Goal: Information Seeking & Learning: Understand process/instructions

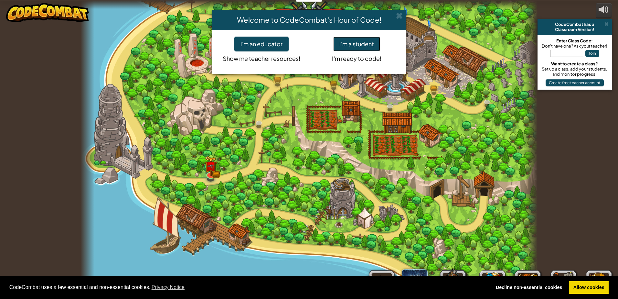
click at [364, 50] on button "I'm a student" at bounding box center [356, 44] width 47 height 15
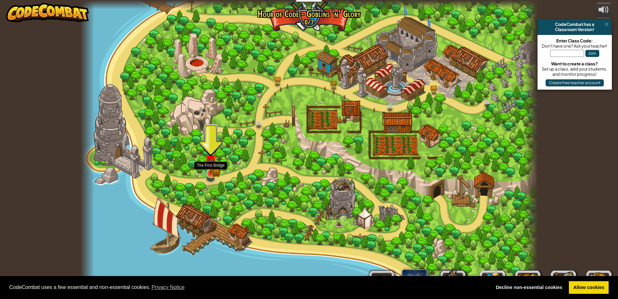
click at [217, 172] on img at bounding box center [216, 172] width 8 height 9
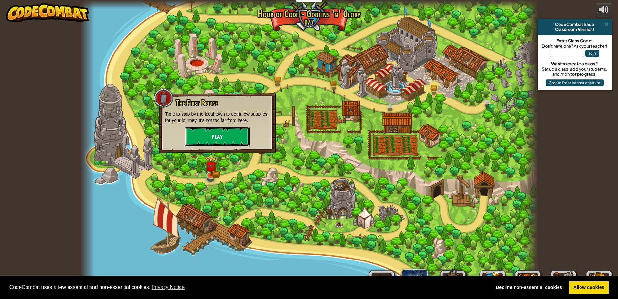
click at [198, 134] on button "Play" at bounding box center [217, 136] width 65 height 19
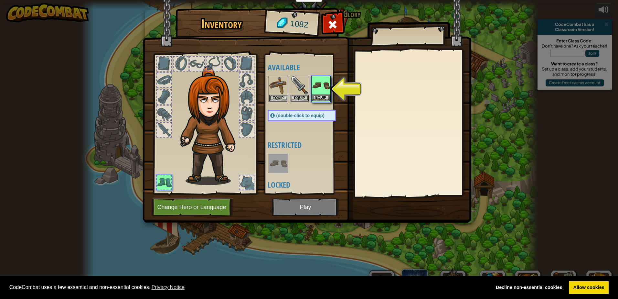
click at [325, 92] on img at bounding box center [321, 85] width 18 height 18
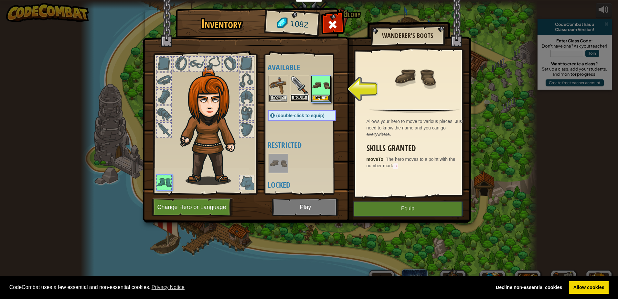
click at [304, 96] on button "Equip" at bounding box center [300, 97] width 18 height 7
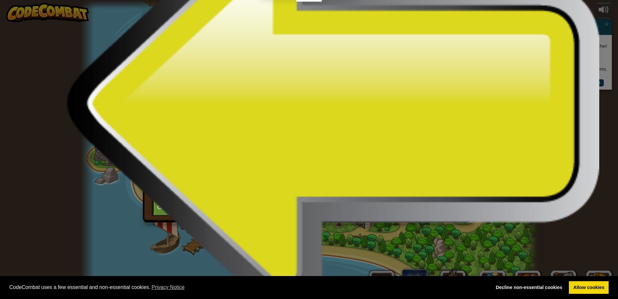
click at [279, 96] on button "Equip" at bounding box center [278, 97] width 18 height 7
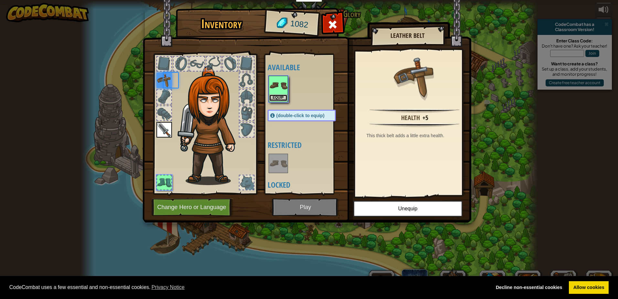
click at [283, 95] on button "Equip" at bounding box center [278, 97] width 18 height 7
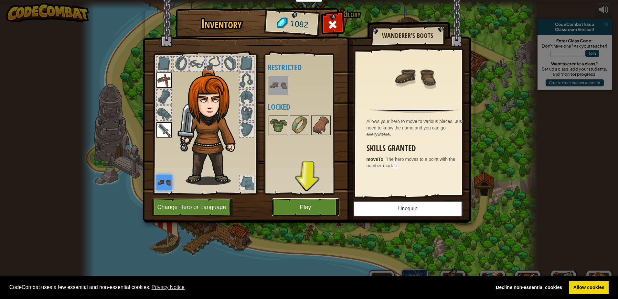
click at [323, 201] on button "Play" at bounding box center [306, 207] width 68 height 18
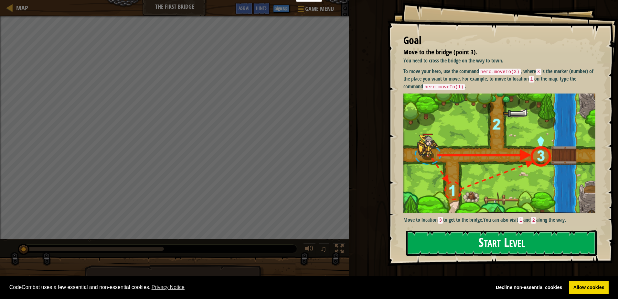
click at [560, 242] on button "Start Level" at bounding box center [501, 243] width 190 height 26
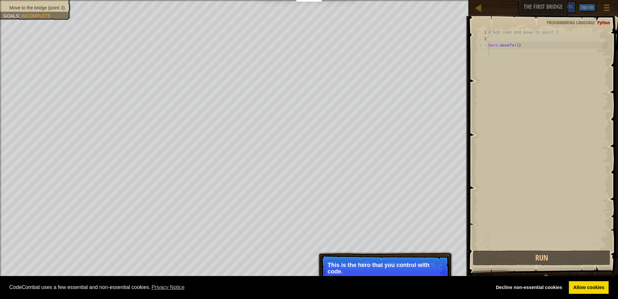
click at [527, 101] on div "# Add code and move to point 3 hero . moveTo ( 1 )" at bounding box center [547, 145] width 121 height 233
click at [355, 277] on div "CodeCombat uses a few essential and non-essential cookies. Privacy Notice Decli…" at bounding box center [309, 287] width 618 height 23
click at [358, 265] on p "Get to the bridge by going to point 3 on the map." at bounding box center [385, 269] width 115 height 14
click at [483, 6] on html "Cookie Policy CodeCombat uses a few essential and non-essential cookies. Privac…" at bounding box center [309, 3] width 618 height 6
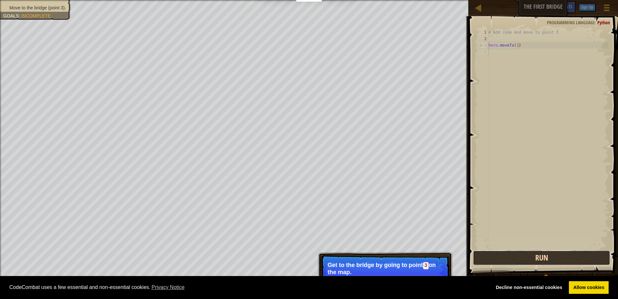
drag, startPoint x: 500, startPoint y: 262, endPoint x: 493, endPoint y: 263, distance: 7.3
click at [496, 263] on button "Run" at bounding box center [541, 257] width 137 height 15
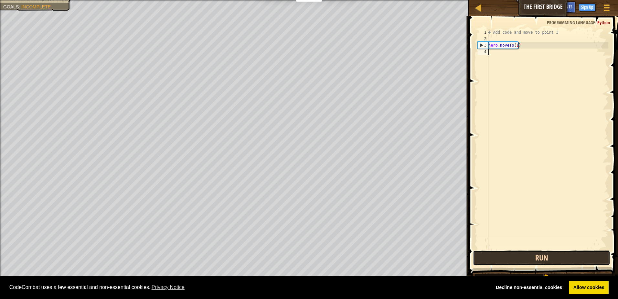
click at [507, 257] on button "Run" at bounding box center [541, 257] width 137 height 15
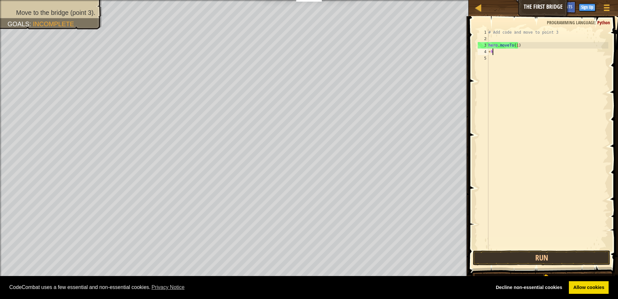
type textarea "+"
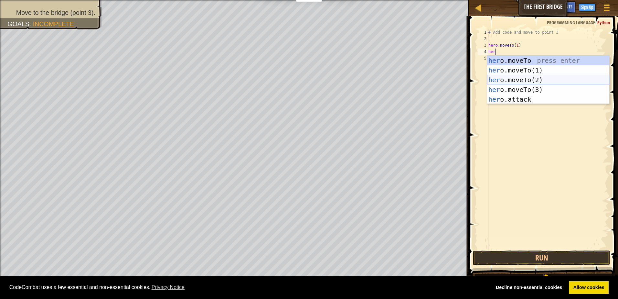
click at [537, 79] on div "her o.moveTo press enter her o.moveTo(1) press enter her o.moveTo(2) press ente…" at bounding box center [548, 90] width 122 height 68
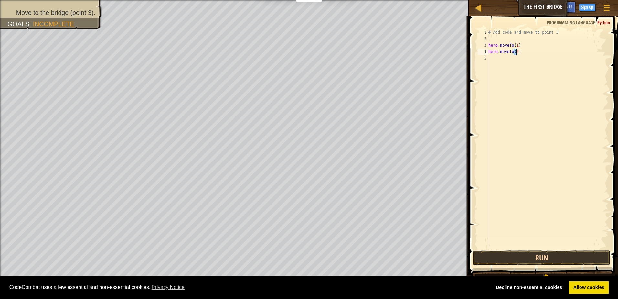
type textarea "hero.moveTo(2)"
click at [537, 258] on button "Run" at bounding box center [541, 257] width 137 height 15
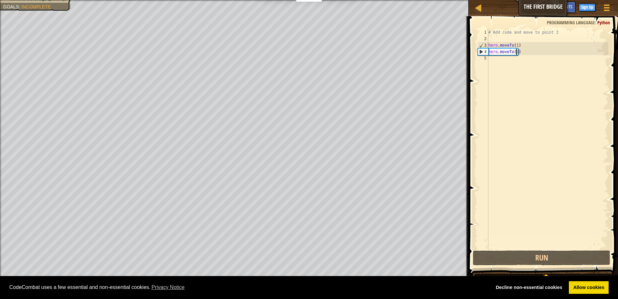
click at [531, 63] on div "# Add code and move to point 3 hero . moveTo ( 1 ) hero . moveTo ( 2 )" at bounding box center [547, 145] width 121 height 233
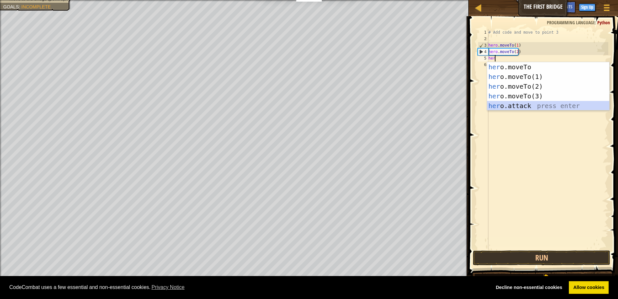
click at [499, 102] on div "her o.moveTo press enter her o.moveTo(1) press enter her o.moveTo(2) press ente…" at bounding box center [548, 96] width 122 height 68
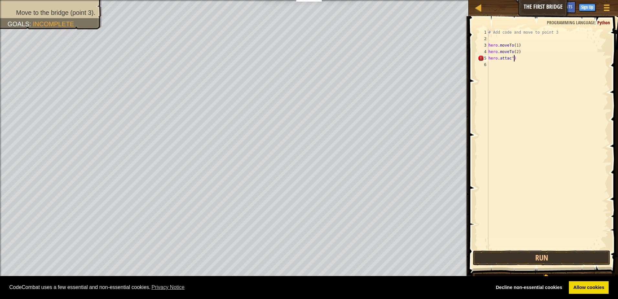
click at [530, 59] on div "# Add code and move to point 3 hero . moveTo ( 1 ) hero . moveTo ( 2 ) hero . a…" at bounding box center [547, 145] width 121 height 233
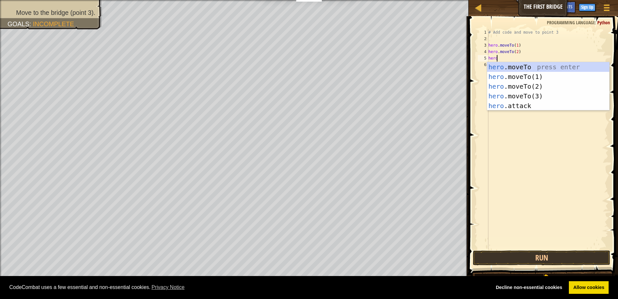
scroll to position [3, 0]
click at [516, 95] on div "hero .moveTo press enter hero .moveTo(1) press enter hero .moveTo(2) press ente…" at bounding box center [548, 96] width 122 height 68
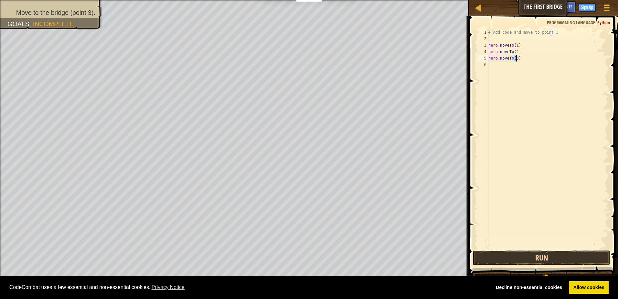
type textarea "hero.moveTo(3)"
click at [516, 260] on button "Run" at bounding box center [541, 257] width 137 height 15
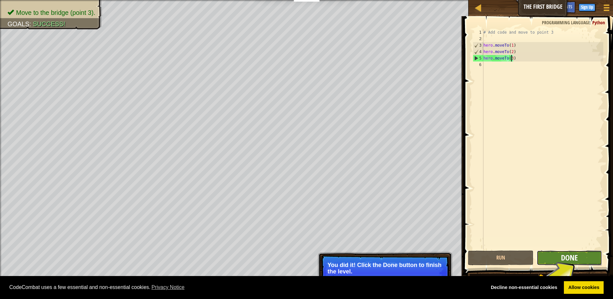
click at [562, 259] on span "Done" at bounding box center [569, 257] width 17 height 10
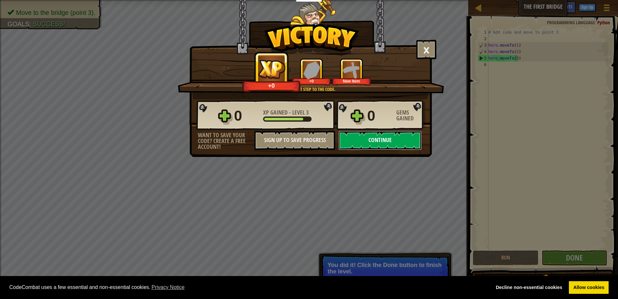
click at [389, 146] on button "Continue" at bounding box center [380, 140] width 83 height 19
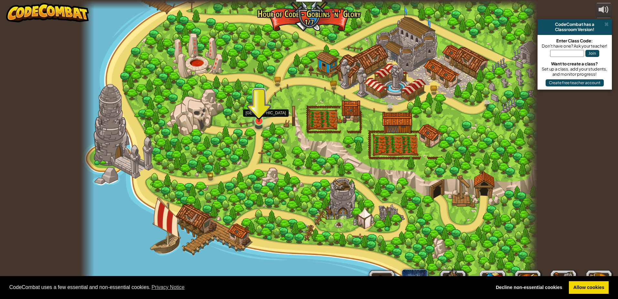
click at [257, 115] on img at bounding box center [259, 108] width 12 height 28
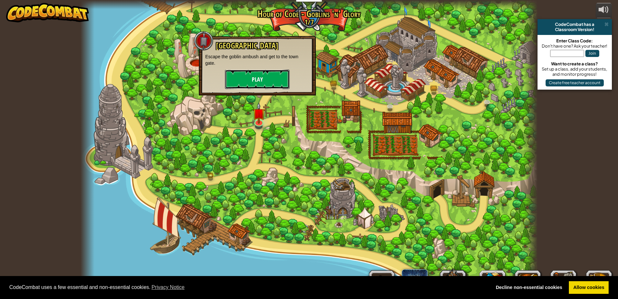
click at [263, 83] on button "Play" at bounding box center [257, 79] width 65 height 19
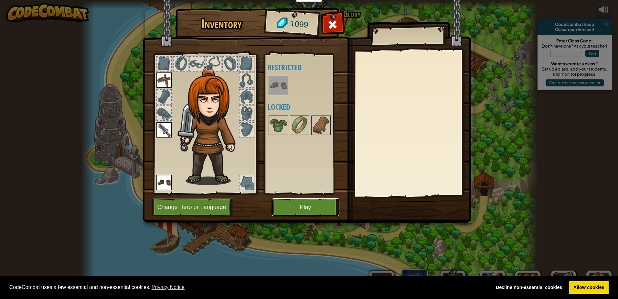
click at [294, 214] on button "Play" at bounding box center [306, 207] width 68 height 18
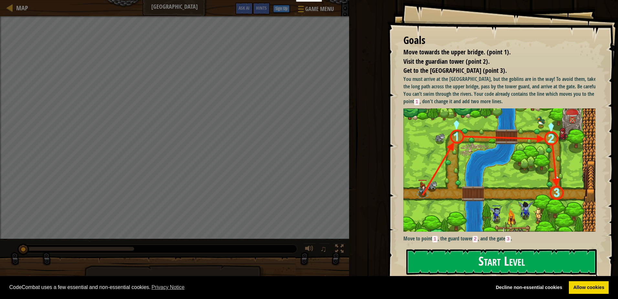
click at [472, 271] on button "Start Level" at bounding box center [501, 262] width 190 height 26
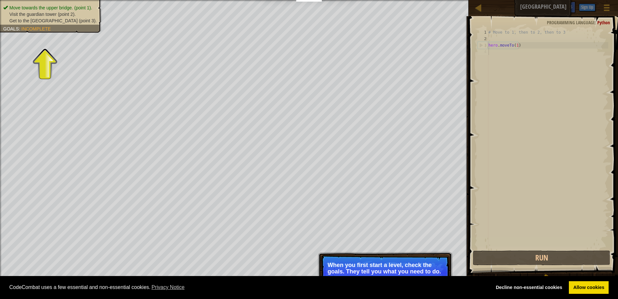
click at [344, 263] on p "When you first start a level, check the goals. They tell you what you need to d…" at bounding box center [385, 268] width 115 height 13
click at [36, 26] on span "Incomplete" at bounding box center [35, 28] width 29 height 5
click at [37, 20] on span "Get to the [GEOGRAPHIC_DATA] (point 3)." at bounding box center [52, 20] width 87 height 5
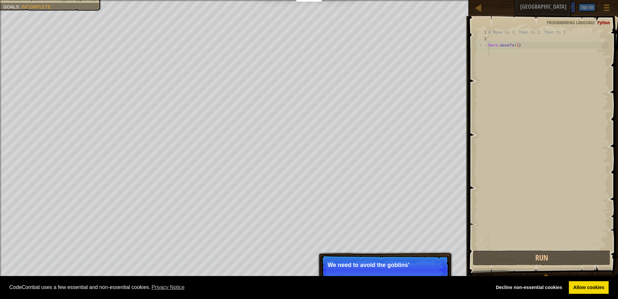
click at [399, 258] on p "Skip (esc) Continue We need to avoid the goblins'" at bounding box center [385, 270] width 128 height 30
click at [399, 258] on p "Skip (esc) Continue We need to avoid the goblins' ambush" at bounding box center [385, 270] width 128 height 30
click at [399, 258] on p "Skip (esc) Continue We need to avoid the goblins' ambush." at bounding box center [385, 270] width 128 height 30
click at [400, 255] on p "Skip (esc) Continue We need to avoid the goblins' ambush." at bounding box center [385, 270] width 128 height 30
click at [400, 255] on div "Skip (esc) Continue We need to avoid the goblins' ambush." at bounding box center [385, 300] width 135 height 96
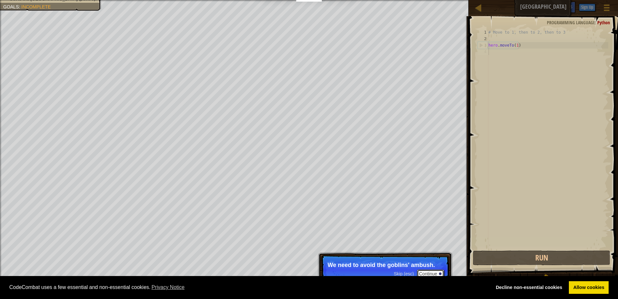
click at [426, 274] on button "Continue" at bounding box center [430, 273] width 27 height 8
click at [409, 267] on p "Then" at bounding box center [385, 265] width 115 height 6
click at [414, 268] on p "Then move to the [GEOGRAPHIC_DATA] (point 2), and finally to the gate (point 3)." at bounding box center [385, 268] width 115 height 13
click at [385, 268] on p "Then move to the [GEOGRAPHIC_DATA] (point 2), and finally to the gate (point 3)." at bounding box center [385, 268] width 115 height 13
click at [530, 144] on div "# Move to 1, then to 2, then to 3 hero . moveTo ( 1 )" at bounding box center [547, 145] width 121 height 233
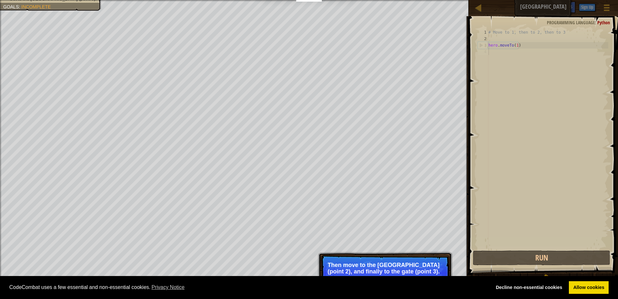
click at [352, 231] on div "Move towards the upper bridge. (point 1). Visit the [GEOGRAPHIC_DATA] (point 2)…" at bounding box center [309, 149] width 618 height 299
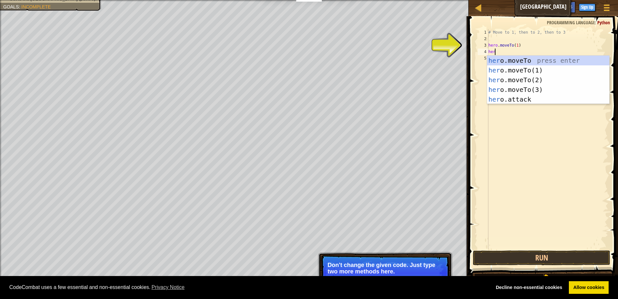
click at [512, 83] on div "her o.moveTo press enter her o.moveTo(1) press enter her o.moveTo(2) press ente…" at bounding box center [548, 90] width 122 height 68
type textarea "hero.moveTo(2)"
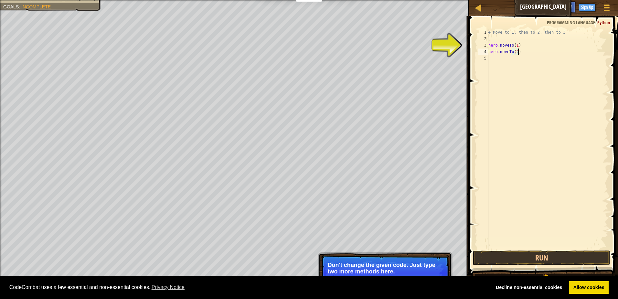
click at [524, 54] on div "# Move to 1, then to 2, then to 3 hero . moveTo ( 1 ) hero . moveTo ( 2 )" at bounding box center [547, 145] width 121 height 233
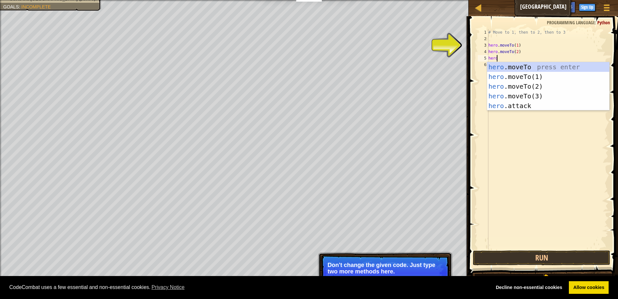
scroll to position [3, 0]
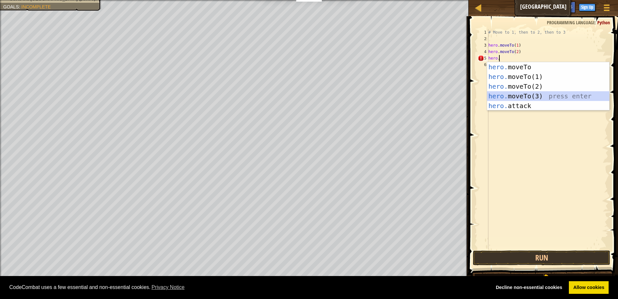
click at [500, 98] on div "hero. moveTo press enter hero. moveTo(1) press enter hero. moveTo(2) press ente…" at bounding box center [548, 96] width 122 height 68
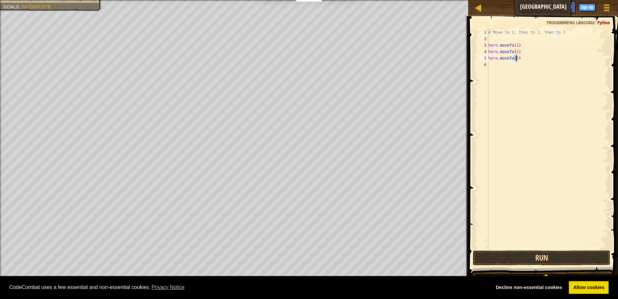
type textarea "hero.moveTo(3)"
click at [572, 257] on button "Run" at bounding box center [541, 257] width 137 height 15
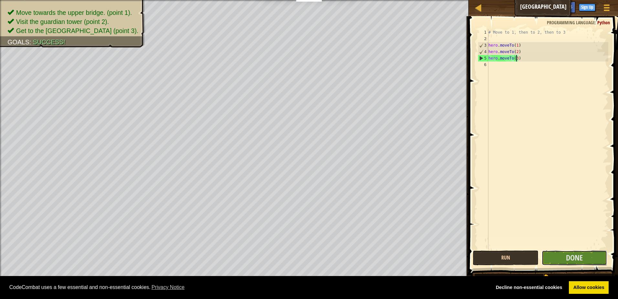
click at [572, 257] on span "Done" at bounding box center [574, 257] width 17 height 10
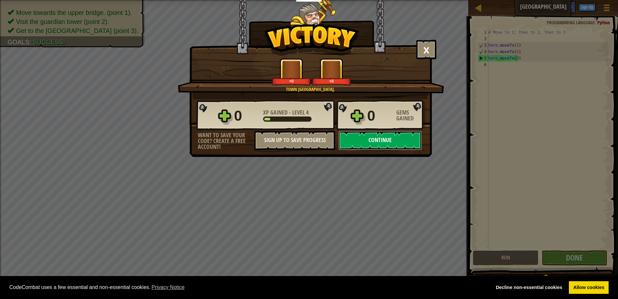
click at [363, 143] on button "Continue" at bounding box center [380, 140] width 83 height 19
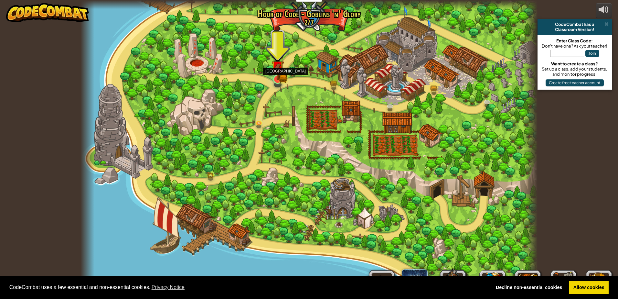
click at [283, 70] on img at bounding box center [278, 66] width 12 height 27
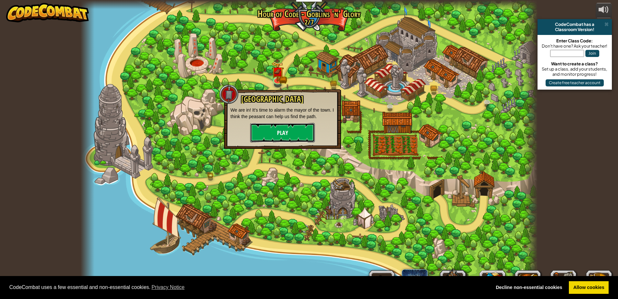
click at [290, 125] on button "Play" at bounding box center [282, 132] width 65 height 19
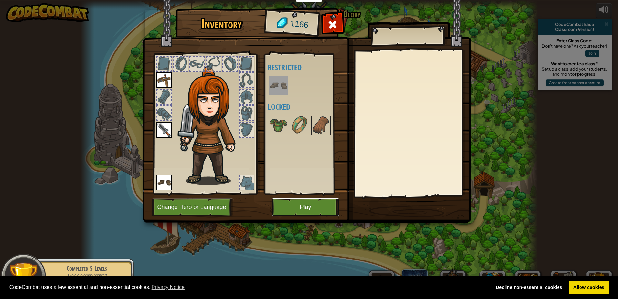
click at [298, 201] on button "Play" at bounding box center [306, 207] width 68 height 18
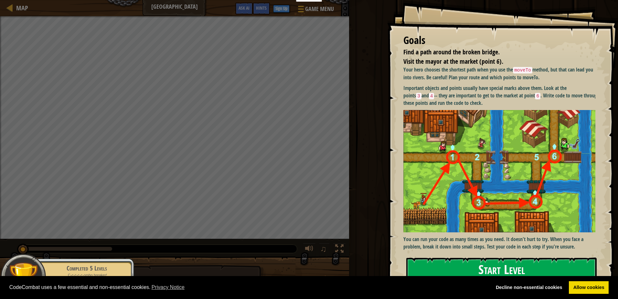
click at [469, 260] on button "Start Level" at bounding box center [501, 270] width 190 height 26
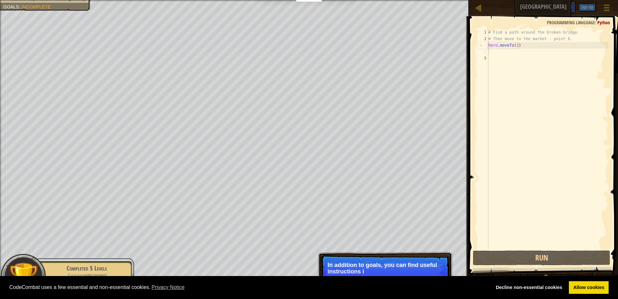
click at [495, 53] on div "# Find a path around the broken bridge. # Then move to the market - point 6. he…" at bounding box center [547, 145] width 121 height 233
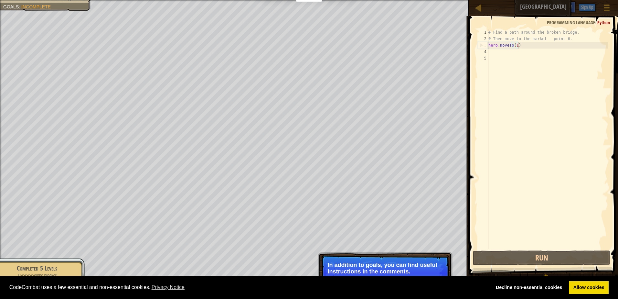
click at [524, 45] on div "# Find a path around the broken bridge. # Then move to the market - point 6. he…" at bounding box center [547, 145] width 121 height 233
type textarea "hero.moveTo(1)"
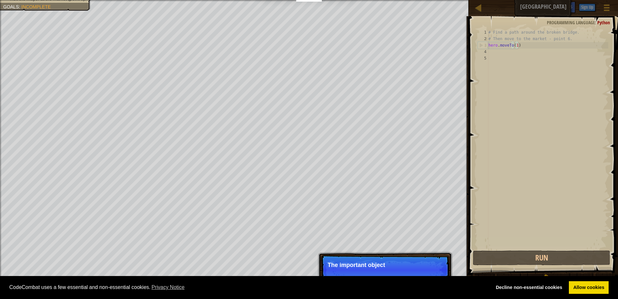
click at [515, 47] on div "# Find a path around the broken bridge. # Then move to the market - point 6. he…" at bounding box center [547, 145] width 121 height 233
click at [531, 46] on div "# Find a path around the broken bridge. # Then move to the market - point 6. he…" at bounding box center [547, 145] width 121 height 233
click at [434, 259] on p "Skip (esc) Continue For more information, read the HINTS." at bounding box center [385, 270] width 128 height 30
click at [436, 272] on button "Continue" at bounding box center [430, 273] width 27 height 8
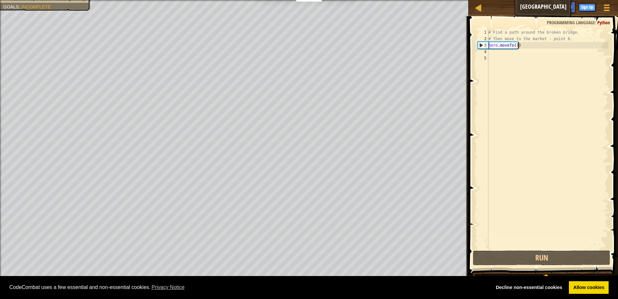
scroll to position [3, 2]
click at [532, 64] on div "# Find a path around the broken bridge. # Then move to the market - point 6. he…" at bounding box center [547, 145] width 121 height 233
click at [506, 54] on div "# Find a path around the broken bridge. # Then move to the market - point 6. he…" at bounding box center [547, 145] width 121 height 233
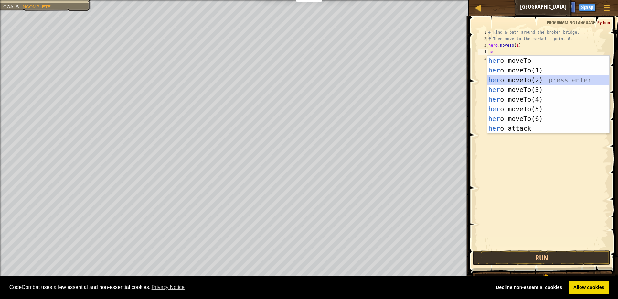
click at [508, 80] on div "her o.moveTo press enter her o.moveTo(1) press enter her o.moveTo(2) press ente…" at bounding box center [548, 104] width 122 height 97
type textarea "hero.moveTo(2)"
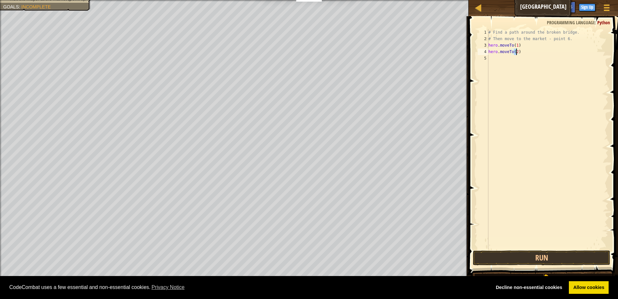
click at [495, 52] on div "# Find a path around the broken bridge. # Then move to the market - point 6. he…" at bounding box center [547, 145] width 121 height 233
click at [494, 57] on div "# Find a path around the broken bridge. # Then move to the market - point 6. he…" at bounding box center [547, 145] width 121 height 233
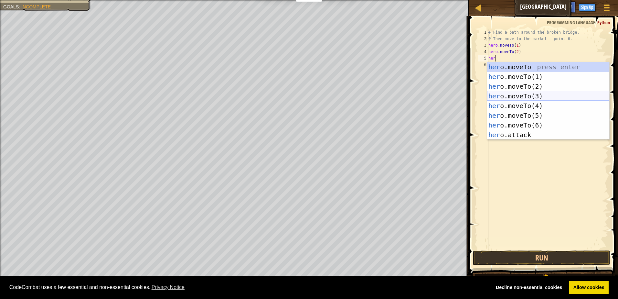
click at [511, 95] on div "her o.moveTo press enter her o.moveTo(1) press enter her o.moveTo(2) press ente…" at bounding box center [548, 110] width 122 height 97
type textarea "hero.moveTo(3)"
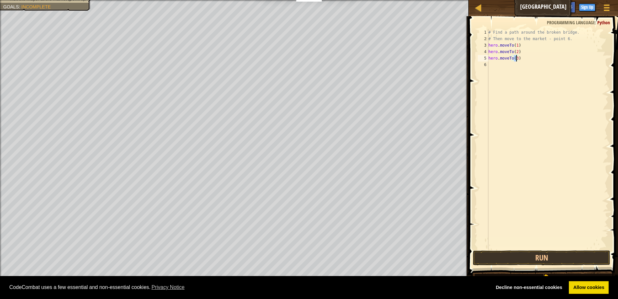
click at [490, 65] on div "# Find a path around the broken bridge. # Then move to the market - point 6. he…" at bounding box center [547, 145] width 121 height 233
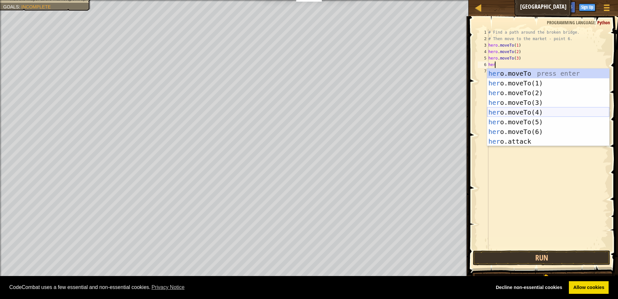
click at [499, 116] on div "her o.moveTo press enter her o.moveTo(1) press enter her o.moveTo(2) press ente…" at bounding box center [548, 117] width 122 height 97
type textarea "hero.moveTo(4)"
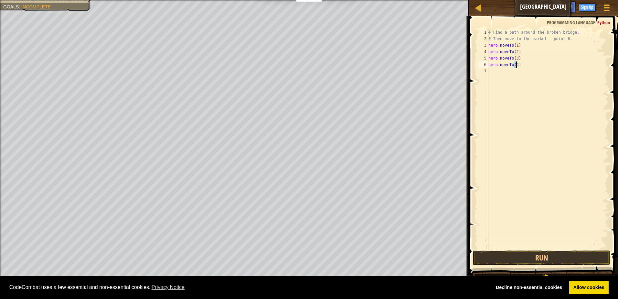
click at [495, 72] on div "# Find a path around the broken bridge. # Then move to the market - point 6. he…" at bounding box center [547, 145] width 121 height 233
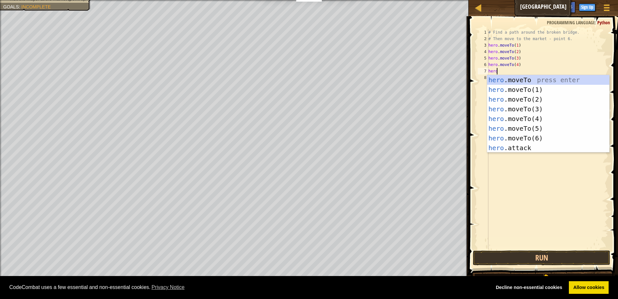
scroll to position [3, 0]
click at [504, 125] on div "hero .moveTo press enter hero .moveTo(1) press enter hero .moveTo(2) press ente…" at bounding box center [548, 123] width 122 height 97
type textarea "hero.moveTo(5)"
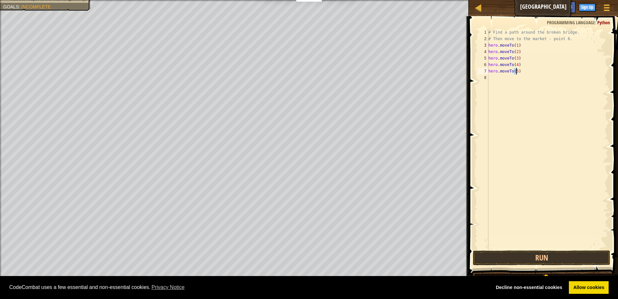
click at [504, 83] on div "# Find a path around the broken bridge. # Then move to the market - point 6. he…" at bounding box center [547, 145] width 121 height 233
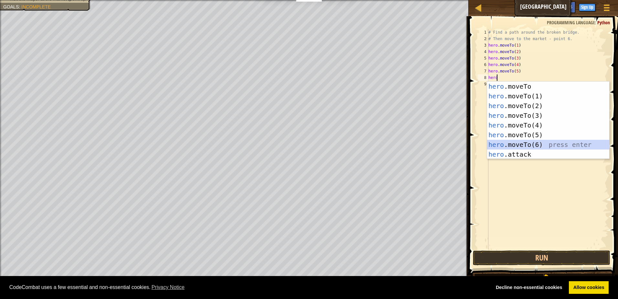
click at [504, 148] on div "hero .moveTo press enter hero .moveTo(1) press enter hero .moveTo(2) press ente…" at bounding box center [548, 129] width 122 height 97
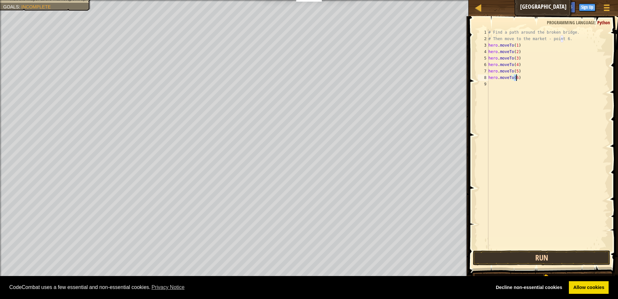
type textarea "hero.moveTo(6)"
click at [509, 260] on button "Run" at bounding box center [541, 257] width 137 height 15
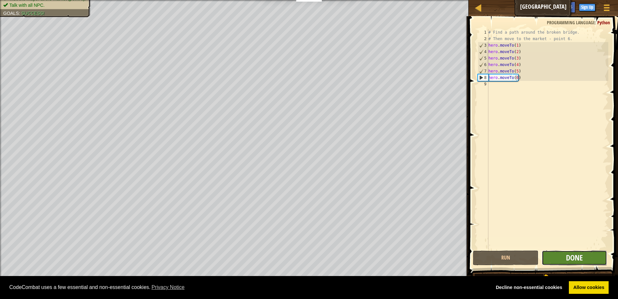
click at [570, 255] on span "Done" at bounding box center [574, 257] width 17 height 10
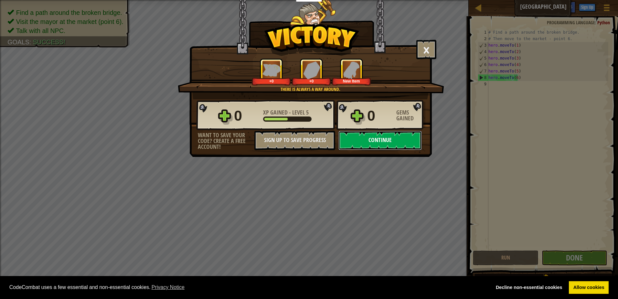
click at [391, 137] on button "Continue" at bounding box center [380, 140] width 83 height 19
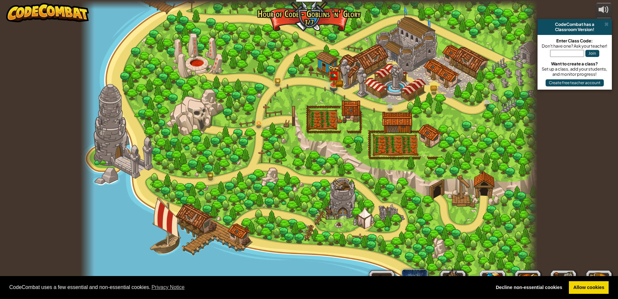
drag, startPoint x: 380, startPoint y: 123, endPoint x: 353, endPoint y: 155, distance: 41.6
click at [325, 164] on div at bounding box center [309, 149] width 457 height 299
drag, startPoint x: 314, startPoint y: 168, endPoint x: 291, endPoint y: 155, distance: 26.7
click at [293, 173] on div at bounding box center [309, 149] width 457 height 299
click at [338, 82] on img at bounding box center [334, 70] width 12 height 27
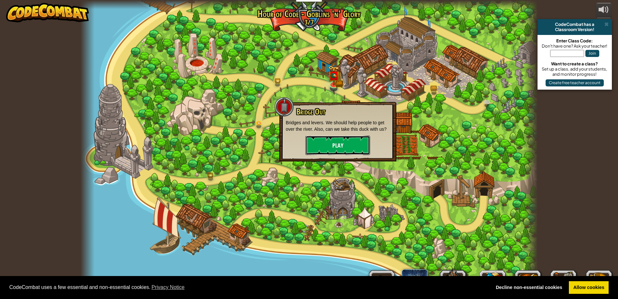
click at [352, 148] on button "Play" at bounding box center [338, 144] width 65 height 19
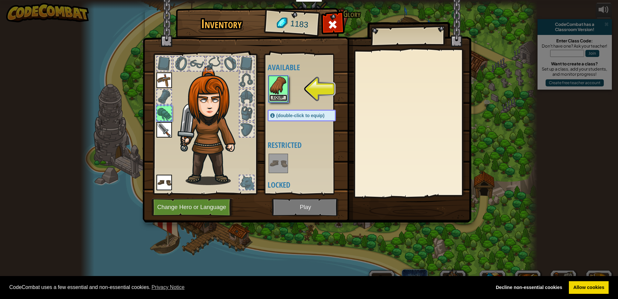
click at [279, 95] on button "Equip" at bounding box center [278, 97] width 18 height 7
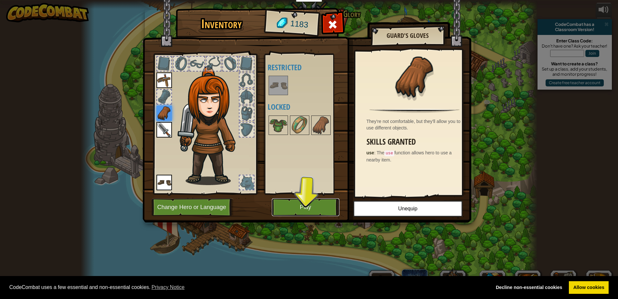
click at [315, 205] on button "Play" at bounding box center [306, 207] width 68 height 18
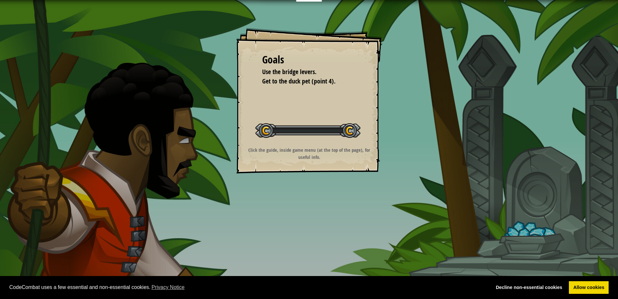
click at [315, 205] on div "Goals Use the bridge levers. Get to the duck pet (point 4). Start Level Error l…" at bounding box center [309, 149] width 618 height 299
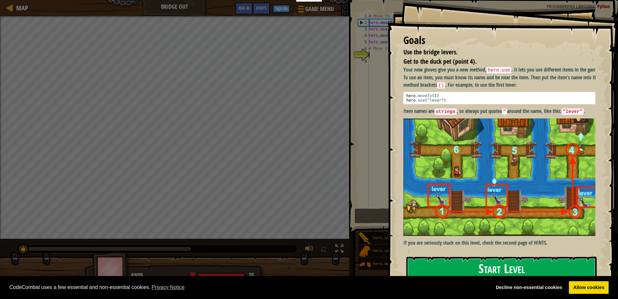
drag, startPoint x: 437, startPoint y: 263, endPoint x: 435, endPoint y: 257, distance: 6.5
click at [437, 262] on button "Start Level" at bounding box center [501, 269] width 190 height 26
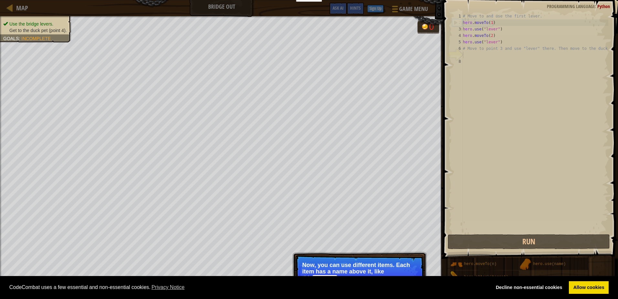
click at [483, 56] on div "# Move to and use the first lever. hero . moveTo ( 1 ) hero . use ( "lever" ) h…" at bounding box center [535, 129] width 147 height 233
drag, startPoint x: 519, startPoint y: 132, endPoint x: 504, endPoint y: 143, distance: 18.3
click at [504, 142] on div "# Move to and use the first lever. hero . moveTo ( 1 ) hero . use ( "lever" ) h…" at bounding box center [535, 129] width 147 height 233
click at [499, 243] on button "Run" at bounding box center [529, 241] width 162 height 15
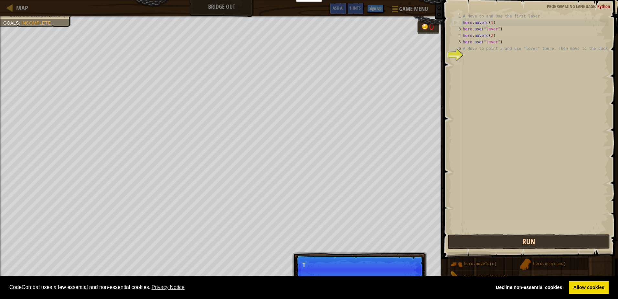
scroll to position [3, 0]
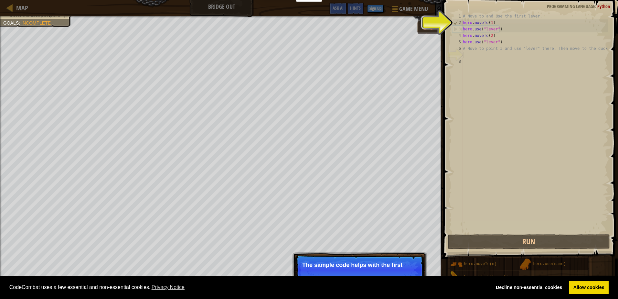
click at [487, 52] on div "# Move to and use the first lever. hero . moveTo ( 1 ) hero . use ( "lever" ) h…" at bounding box center [535, 129] width 147 height 233
click at [472, 53] on div "# Move to and use the first lever. hero . moveTo ( 1 ) hero . use ( "lever" ) h…" at bounding box center [535, 129] width 147 height 233
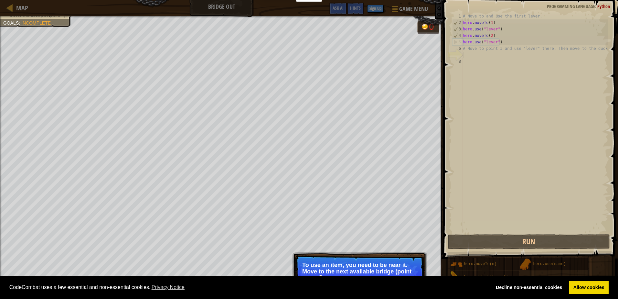
click at [491, 49] on div "# Move to and use the first lever. hero . moveTo ( 1 ) hero . use ( "lever" ) h…" at bounding box center [535, 129] width 147 height 233
type textarea "# Move to point 3 and use "lever" there. Then move to the duck."
click at [469, 52] on div "# Move to and use the first lever. hero . moveTo ( 1 ) hero . use ( "lever" ) h…" at bounding box center [535, 129] width 147 height 233
click at [400, 6] on html "Cookie Policy CodeCombat uses a few essential and non-essential cookies. Privac…" at bounding box center [309, 3] width 618 height 6
click at [405, 298] on div "CodeCombat uses a few essential and non-essential cookies. Privacy Notice Decli…" at bounding box center [309, 287] width 618 height 23
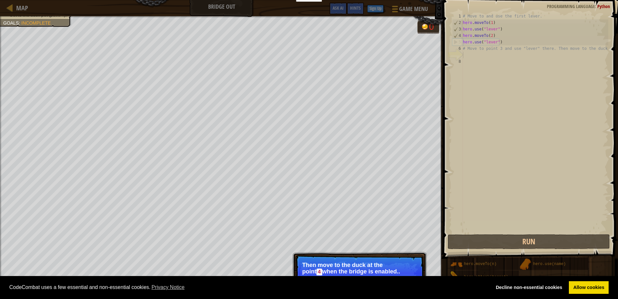
click at [405, 293] on div "CodeCombat uses a few essential and non-essential cookies. Privacy Notice Decli…" at bounding box center [309, 287] width 618 height 23
click at [403, 289] on span "CodeCombat uses a few essential and non-essential cookies. Privacy Notice" at bounding box center [247, 287] width 477 height 10
click at [403, 280] on div "CodeCombat uses a few essential and non-essential cookies. Privacy Notice Decli…" at bounding box center [309, 287] width 618 height 23
click at [391, 270] on p "Then move to the duck at the [GEOGRAPHIC_DATA] when the bridge is enabled.." at bounding box center [359, 269] width 115 height 14
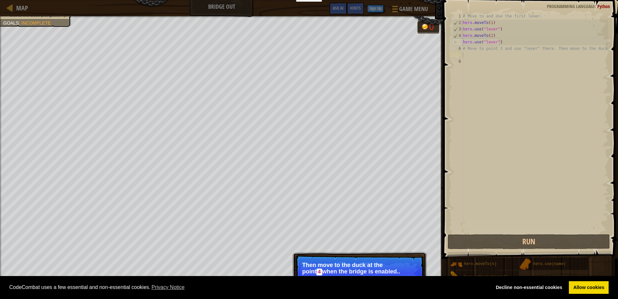
click at [391, 270] on p "Then move to the duck at the [GEOGRAPHIC_DATA] when the bridge is enabled.." at bounding box center [359, 269] width 115 height 14
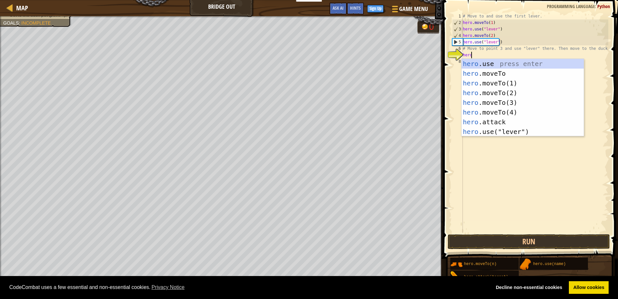
scroll to position [3, 0]
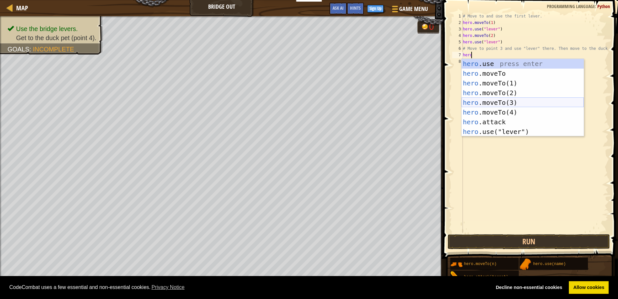
click at [493, 104] on div "hero .use press enter hero .moveTo press enter hero .moveTo(1) press enter hero…" at bounding box center [523, 107] width 122 height 97
type textarea "hero.moveTo(3)"
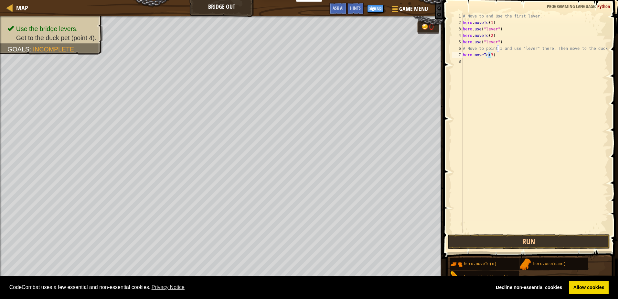
click at [538, 65] on div "# Move to and use the first lever. hero . moveTo ( 1 ) hero . use ( "lever" ) h…" at bounding box center [535, 129] width 147 height 233
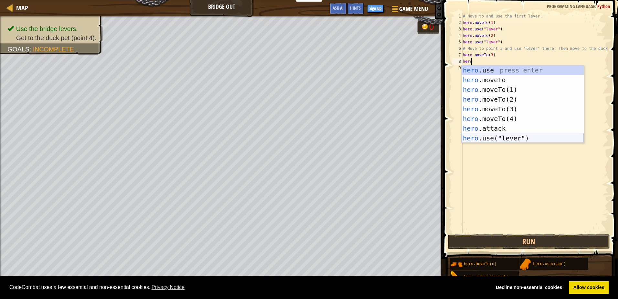
click at [479, 141] on div "hero .use press enter hero .moveTo press enter hero .moveTo(1) press enter hero…" at bounding box center [523, 113] width 122 height 97
type textarea "hero.use("lever")"
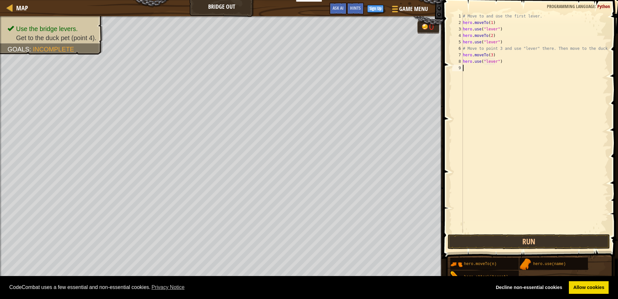
click at [514, 72] on div "# Move to and use the first lever. hero . moveTo ( 1 ) hero . use ( "lever" ) h…" at bounding box center [535, 129] width 147 height 233
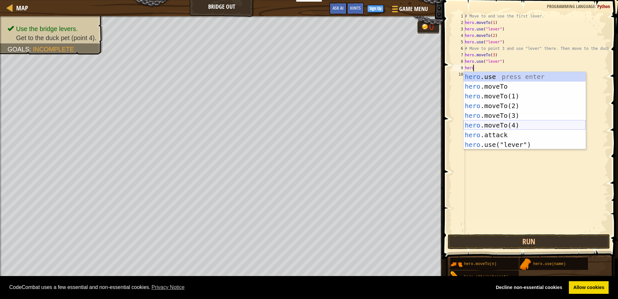
click at [509, 122] on div "hero .use press enter hero .moveTo press enter hero .moveTo(1) press enter hero…" at bounding box center [525, 120] width 122 height 97
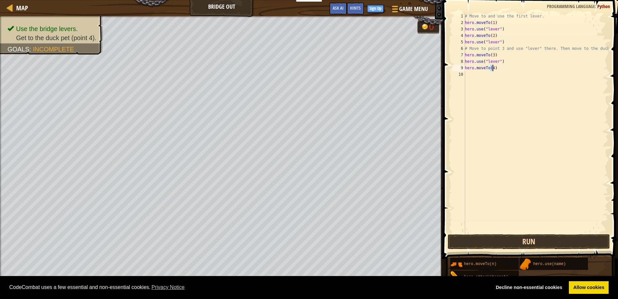
type textarea "hero.moveTo(4)"
click at [583, 238] on button "Run" at bounding box center [529, 241] width 162 height 15
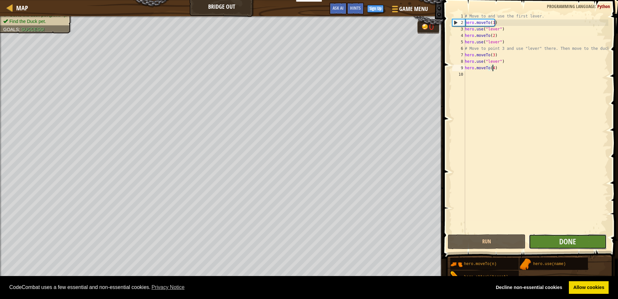
click at [591, 235] on button "Done" at bounding box center [568, 241] width 78 height 15
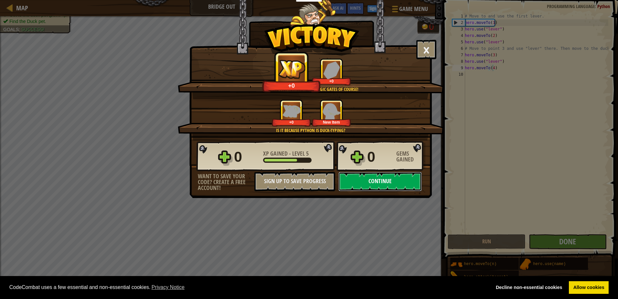
click at [365, 182] on button "Continue" at bounding box center [380, 181] width 83 height 19
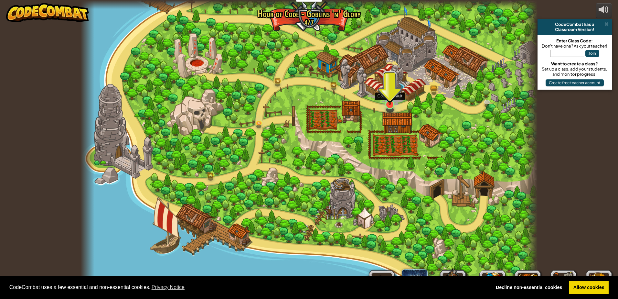
click at [389, 104] on img at bounding box center [390, 91] width 12 height 28
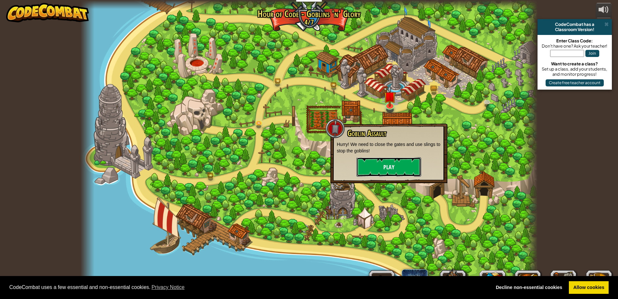
click at [373, 171] on button "Play" at bounding box center [389, 166] width 65 height 19
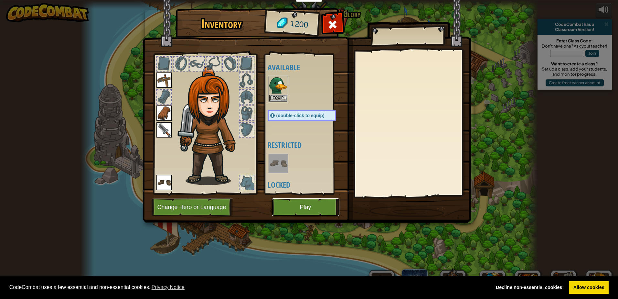
click at [326, 211] on button "Play" at bounding box center [306, 207] width 68 height 18
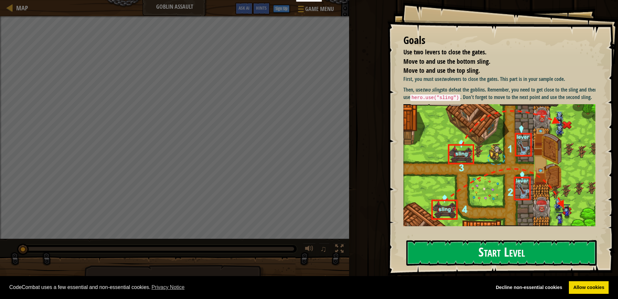
click at [480, 258] on button "Start Level" at bounding box center [501, 253] width 190 height 26
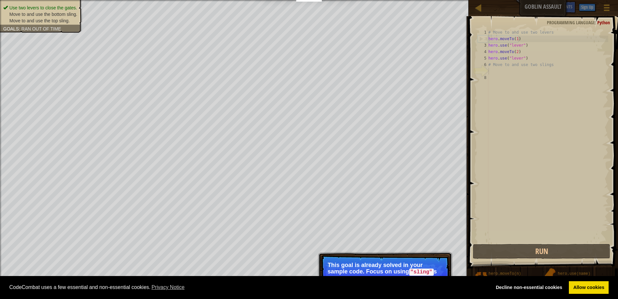
click at [618, 6] on html "Cookie Policy CodeCombat uses a few essential and non-essential cookies. Privac…" at bounding box center [309, 3] width 618 height 6
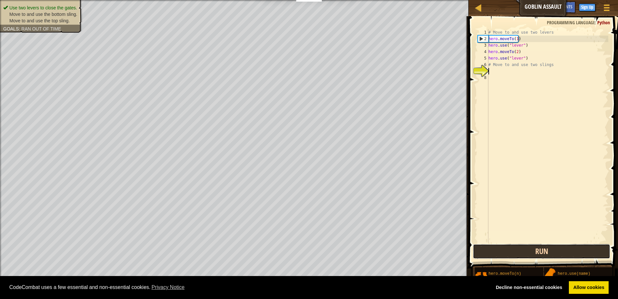
click at [568, 255] on button "Run" at bounding box center [541, 251] width 137 height 15
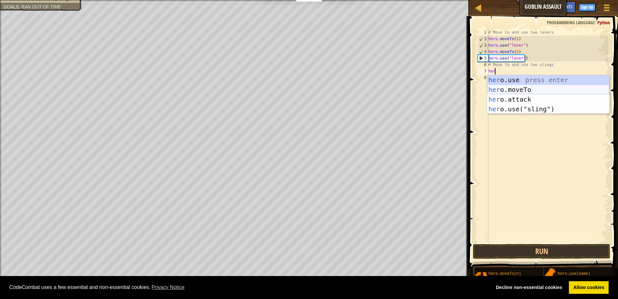
click at [499, 88] on div "her o.use press enter her o.moveTo press enter her o.attack press enter her o.u…" at bounding box center [548, 104] width 122 height 58
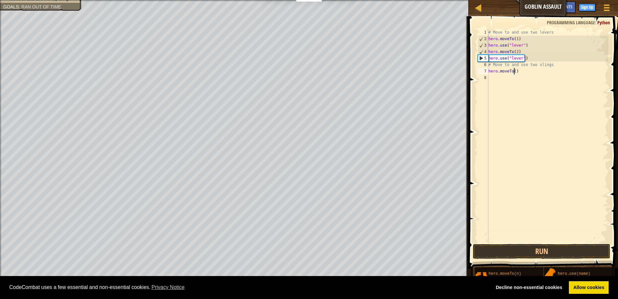
type textarea "hero.moveTo(3)"
click at [527, 85] on div "# Move to and use two levers hero . moveTo ( 1 ) hero . use ( "lever" ) hero . …" at bounding box center [547, 142] width 121 height 226
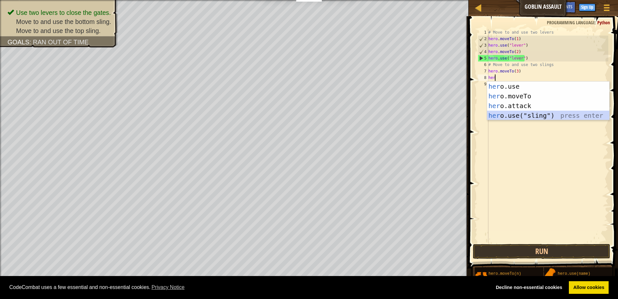
click at [535, 117] on div "her o.use press enter her o.moveTo press enter her o.attack press enter her o.u…" at bounding box center [548, 110] width 122 height 58
type textarea "hero.use("sling")"
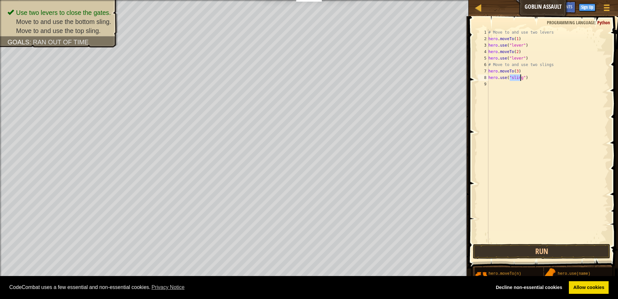
click at [527, 79] on div "# Move to and use two levers hero . moveTo ( 1 ) hero . use ( "lever" ) hero . …" at bounding box center [547, 142] width 121 height 226
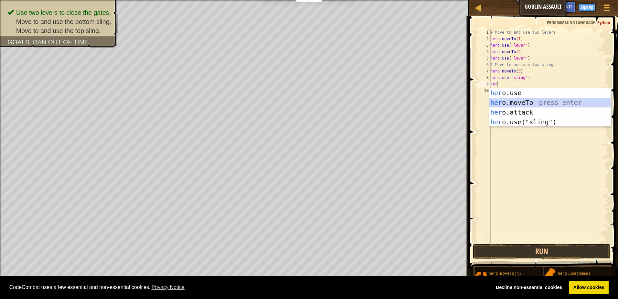
click at [531, 103] on div "her o.use press enter her o.moveTo press enter her o.attack press enter her o.u…" at bounding box center [550, 117] width 122 height 58
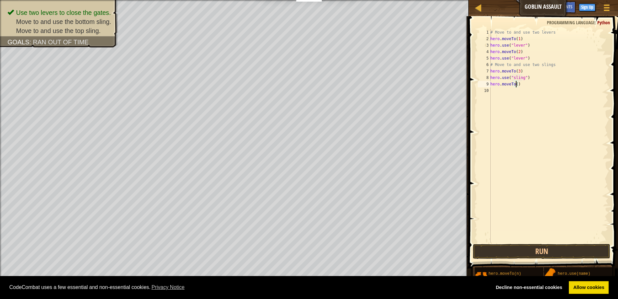
type textarea "hero.moveTo(4)"
click at [530, 95] on div "# Move to and use two levers hero . moveTo ( 1 ) hero . use ( "lever" ) hero . …" at bounding box center [548, 142] width 119 height 226
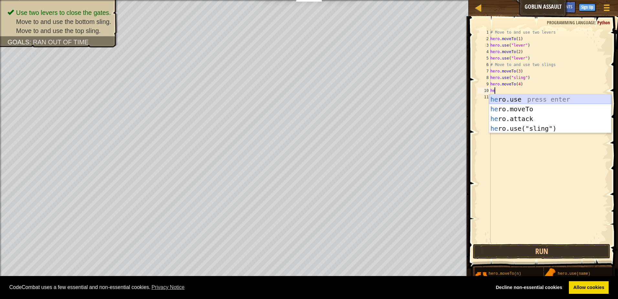
click at [540, 98] on div "he ro.use press enter he ro.moveTo press enter he ro.attack press enter he ro.u…" at bounding box center [550, 123] width 122 height 58
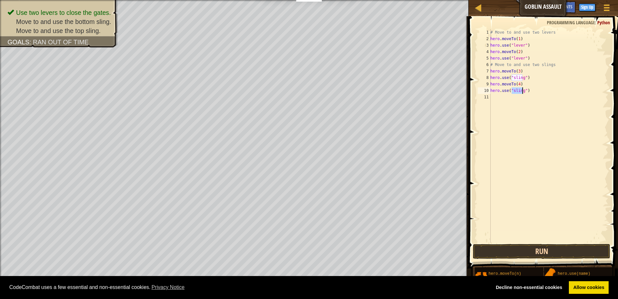
type textarea "hero.use("sling")"
click at [575, 245] on button "Run" at bounding box center [541, 251] width 137 height 15
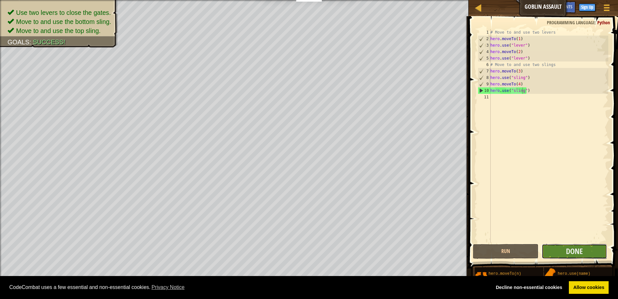
click at [574, 244] on button "Done" at bounding box center [575, 251] width 66 height 15
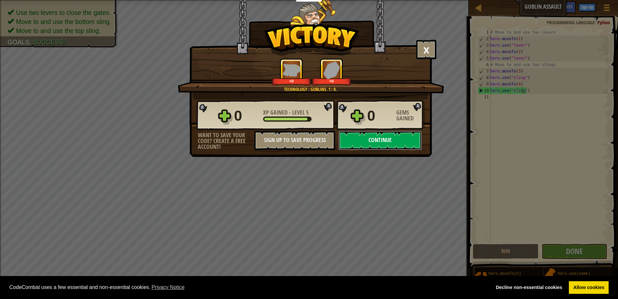
click at [390, 134] on button "Continue" at bounding box center [380, 140] width 83 height 19
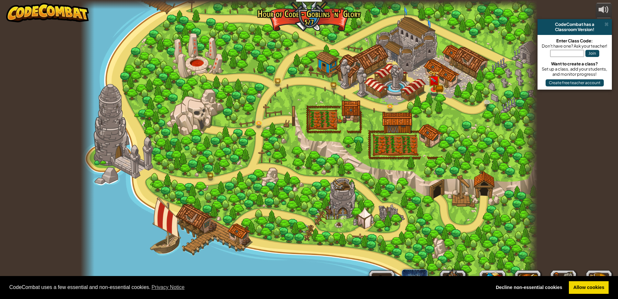
drag, startPoint x: 403, startPoint y: 200, endPoint x: 454, endPoint y: 315, distance: 126.4
click at [454, 6] on html "Cookie Policy CodeCombat uses a few essential and non-essential cookies. Privac…" at bounding box center [309, 3] width 618 height 6
click at [434, 89] on link at bounding box center [434, 87] width 13 height 13
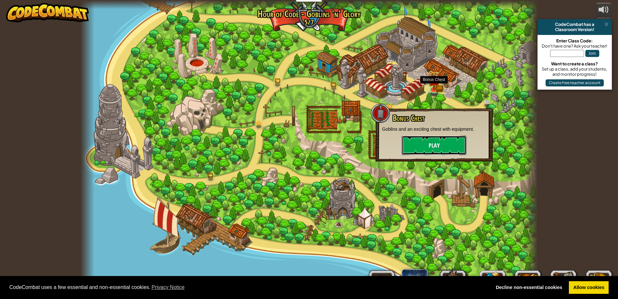
click at [451, 149] on button "Play" at bounding box center [434, 144] width 65 height 19
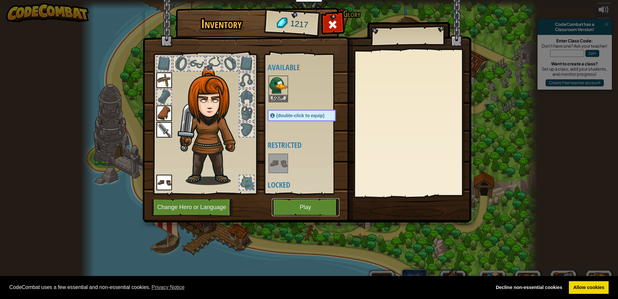
click at [309, 213] on button "Play" at bounding box center [306, 207] width 68 height 18
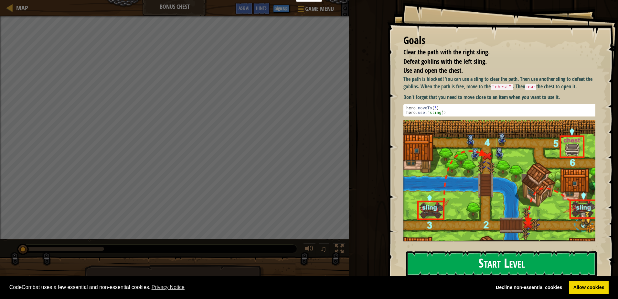
click at [432, 256] on button "Start Level" at bounding box center [501, 264] width 190 height 26
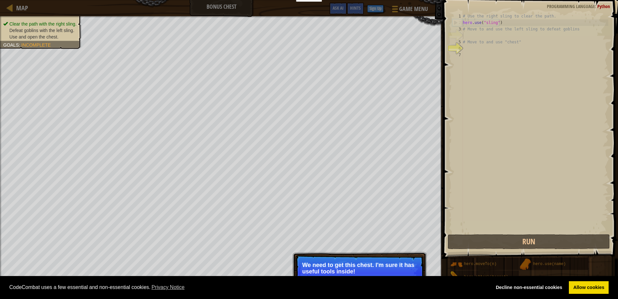
click at [309, 264] on p "We need to get this chest. I'm sure it has useful tools inside!" at bounding box center [359, 268] width 115 height 13
click at [309, 263] on p "We need to get this chest. I'm sure it has useful tools inside!" at bounding box center [359, 268] width 115 height 13
click at [310, 263] on p "We need to get this chest. I'm sure it has useful tools inside!" at bounding box center [359, 268] width 115 height 13
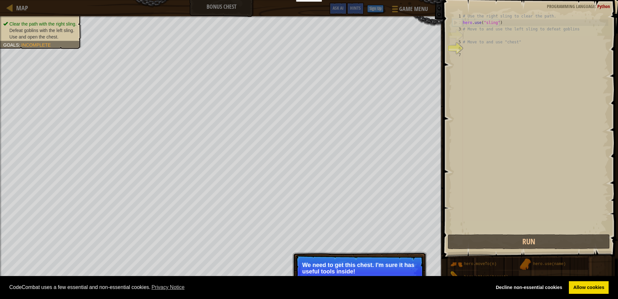
click at [310, 263] on p "We need to get this chest. I'm sure it has useful tools inside!" at bounding box center [359, 268] width 115 height 13
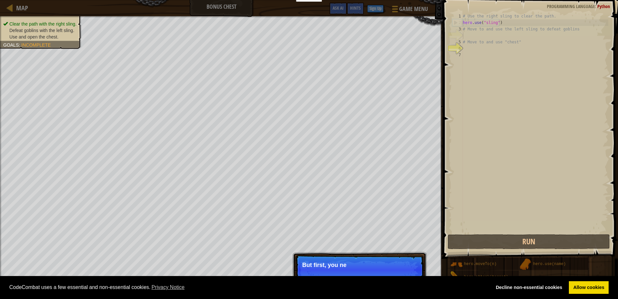
click at [361, 255] on p "Skip (esc) Continue But first, you ne" at bounding box center [360, 270] width 128 height 30
click at [360, 255] on div "Skip (esc) Continue But first, you ne" at bounding box center [359, 300] width 135 height 96
click at [358, 256] on p "Skip (esc) Continue But first, you need to u" at bounding box center [360, 270] width 128 height 30
click at [354, 258] on p "Skip (esc) Continue But first, you need to use tho" at bounding box center [360, 270] width 128 height 30
click at [354, 258] on p "Skip (esc) Continue But first, you need to use those slin" at bounding box center [360, 270] width 128 height 30
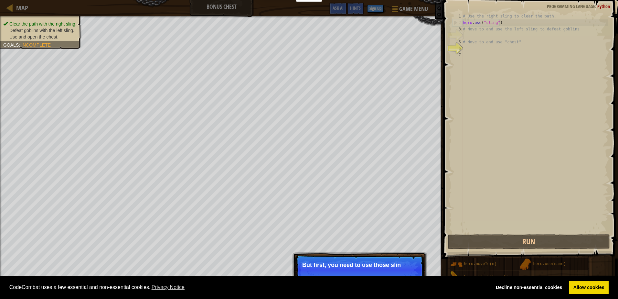
click at [354, 258] on p "Skip (esc) Continue But first, you need to use those slin" at bounding box center [360, 270] width 128 height 30
click at [354, 258] on p "Skip (esc) Continue But first, you need to use those slings to" at bounding box center [360, 270] width 128 height 30
click at [354, 258] on p "Skip (esc) Continue But first, you need to use those slings to clear th" at bounding box center [360, 273] width 128 height 36
click at [354, 258] on p "Skip (esc) Continue But first, you need to use those slings to clear the path" at bounding box center [360, 273] width 128 height 36
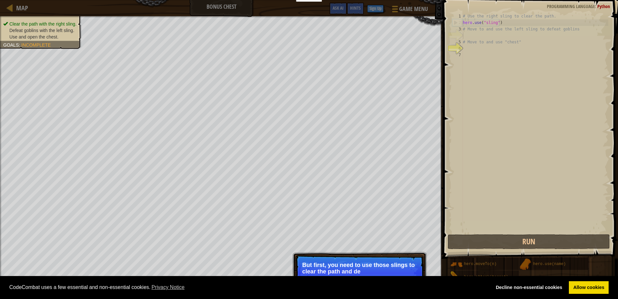
click at [354, 258] on p "Skip (esc) Continue But first, you need to use those slings to clear the path a…" at bounding box center [360, 273] width 128 height 36
